Goal: Information Seeking & Learning: Learn about a topic

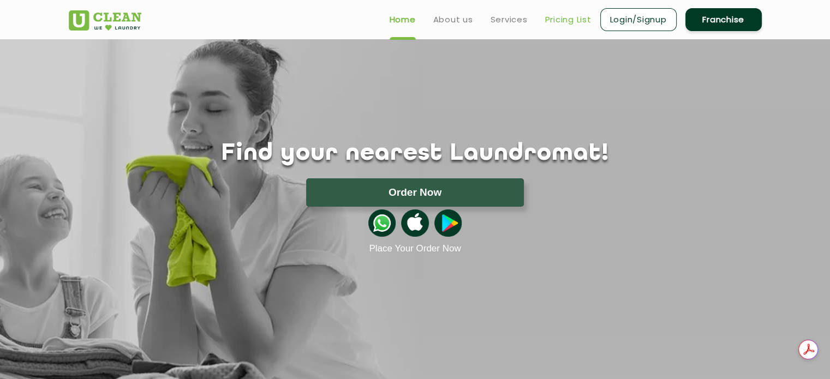
click at [570, 20] on link "Pricing List" at bounding box center [568, 19] width 46 height 13
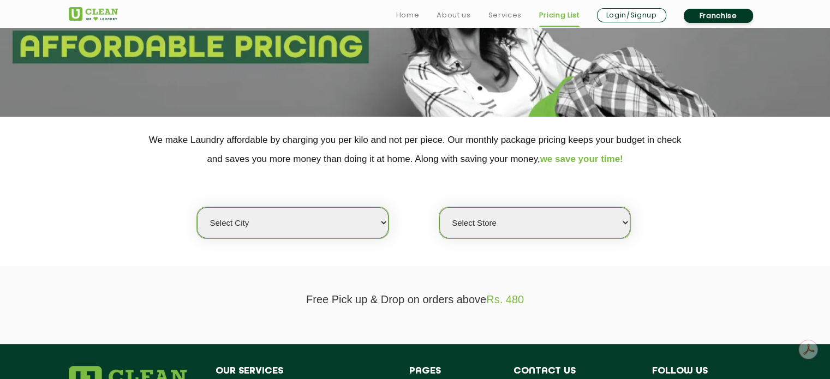
scroll to position [138, 0]
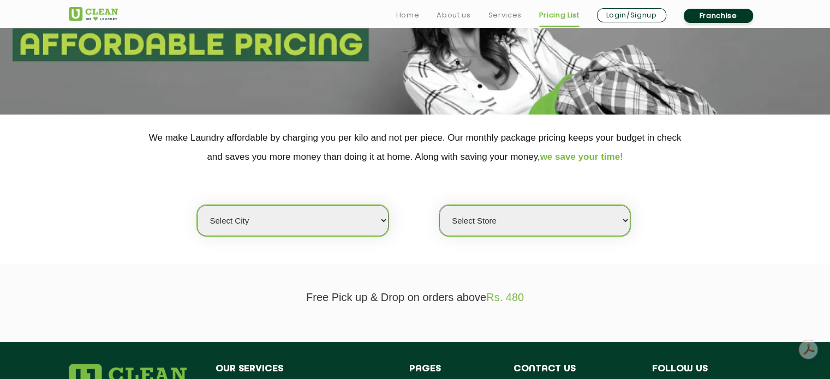
click at [395, 233] on div "Select city [GEOGRAPHIC_DATA] [GEOGRAPHIC_DATA] [GEOGRAPHIC_DATA] [GEOGRAPHIC_D…" at bounding box center [416, 201] width 710 height 70
click at [379, 223] on select "Select city [GEOGRAPHIC_DATA] [GEOGRAPHIC_DATA] [GEOGRAPHIC_DATA] [GEOGRAPHIC_D…" at bounding box center [292, 220] width 191 height 31
select select "6"
click at [197, 205] on select "Select city [GEOGRAPHIC_DATA] [GEOGRAPHIC_DATA] [GEOGRAPHIC_DATA] [GEOGRAPHIC_D…" at bounding box center [292, 220] width 191 height 31
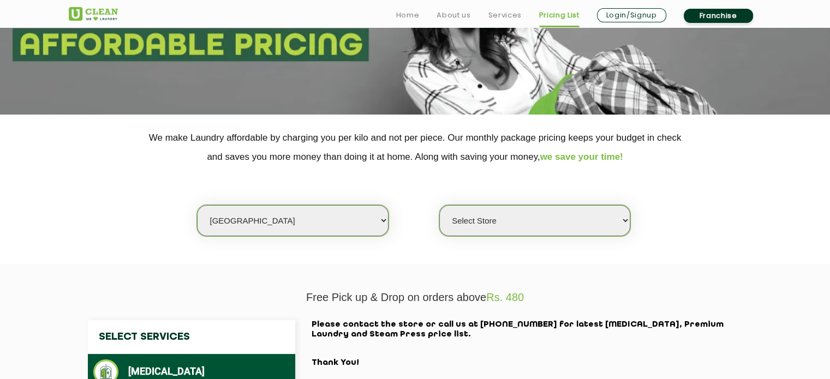
click at [561, 216] on select "Select Store [GEOGRAPHIC_DATA] [GEOGRAPHIC_DATA] UClean KR [GEOGRAPHIC_DATA] [G…" at bounding box center [534, 220] width 191 height 31
select select "316"
click at [439, 205] on select "Select Store [GEOGRAPHIC_DATA] [GEOGRAPHIC_DATA] UClean KR [GEOGRAPHIC_DATA] [G…" at bounding box center [534, 220] width 191 height 31
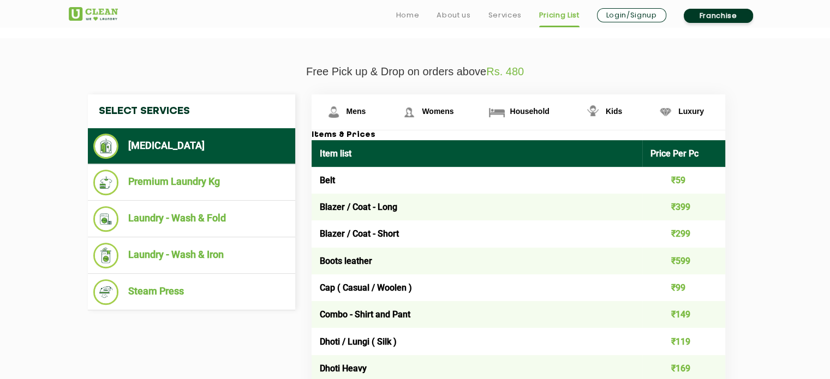
scroll to position [371, 0]
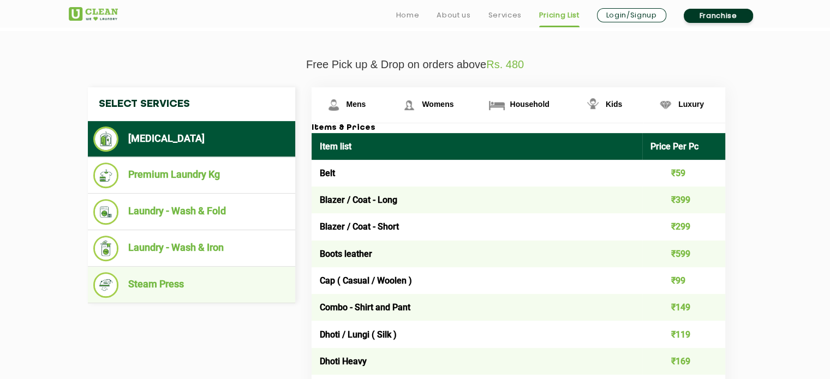
click at [192, 273] on li "Steam Press" at bounding box center [191, 285] width 196 height 26
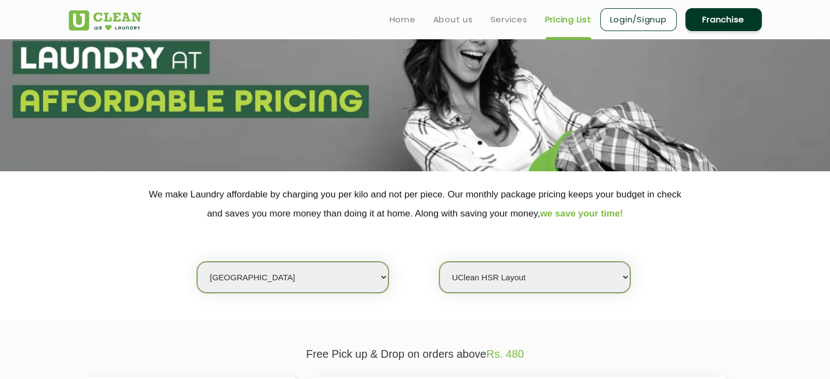
scroll to position [0, 0]
